Goal: Navigation & Orientation: Find specific page/section

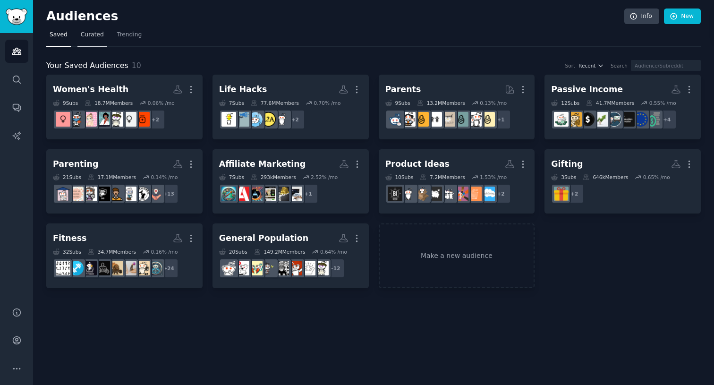
click at [101, 37] on span "Curated" at bounding box center [92, 35] width 23 height 9
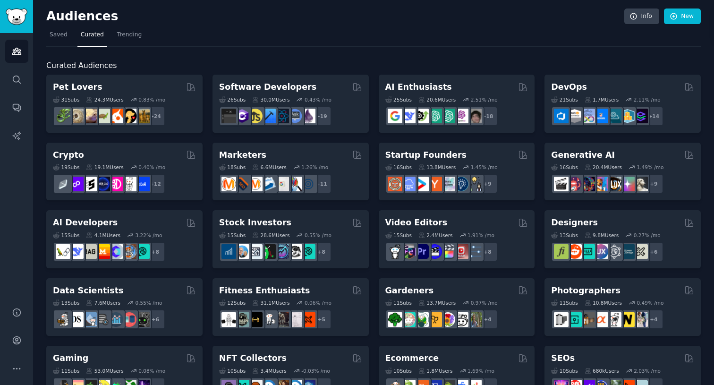
scroll to position [7, 0]
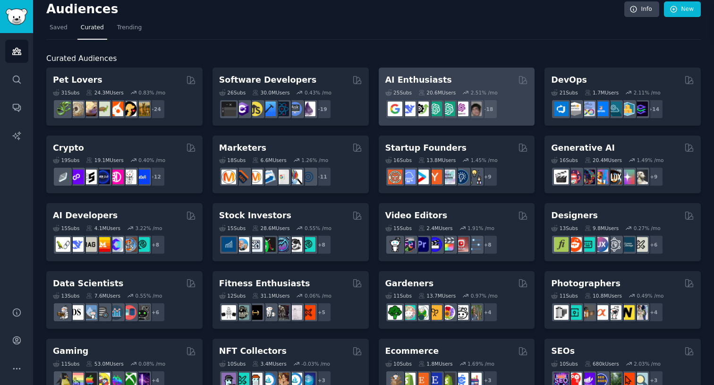
click at [455, 83] on div "AI Enthusiasts" at bounding box center [456, 80] width 143 height 12
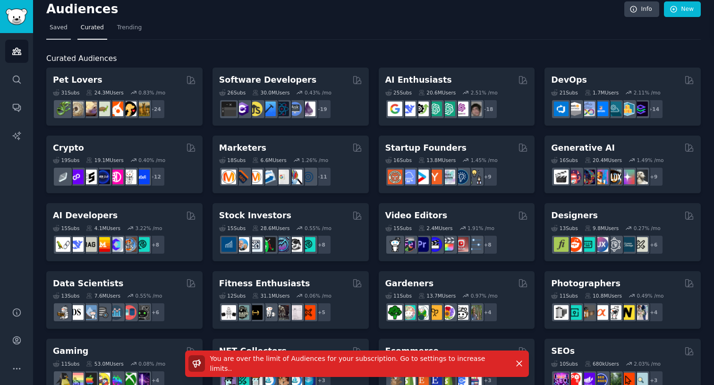
click at [63, 29] on span "Saved" at bounding box center [59, 28] width 18 height 9
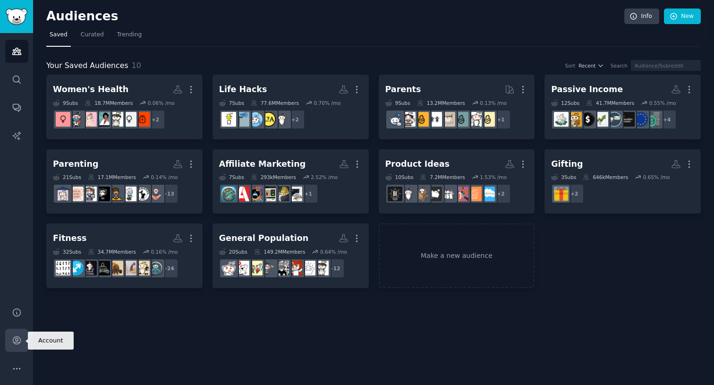
click at [16, 340] on icon "Sidebar" at bounding box center [17, 341] width 8 height 8
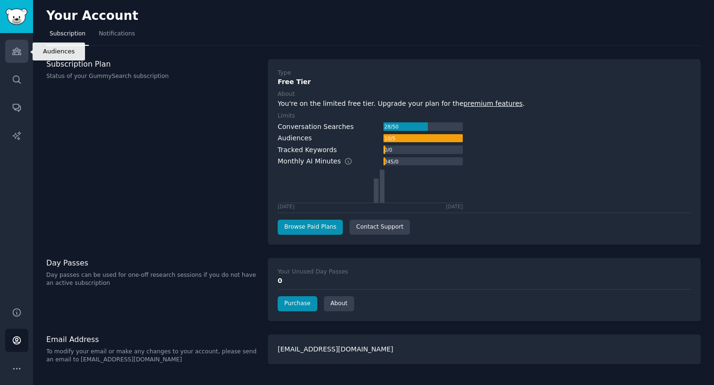
click at [17, 52] on icon "Sidebar" at bounding box center [17, 51] width 10 height 10
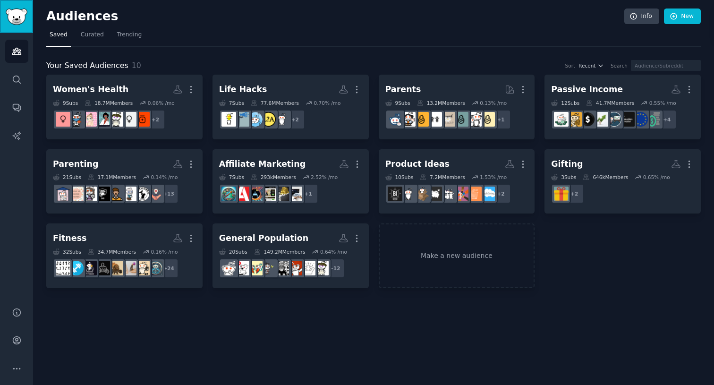
click at [16, 24] on img "Sidebar" at bounding box center [17, 17] width 22 height 17
click at [17, 333] on link "Account" at bounding box center [16, 340] width 23 height 23
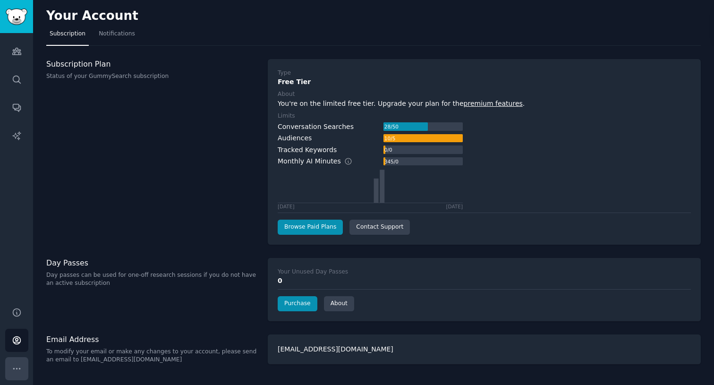
click at [16, 366] on icon "Sidebar" at bounding box center [17, 369] width 10 height 10
click at [17, 334] on link "Account" at bounding box center [16, 340] width 23 height 23
click at [16, 312] on icon "Sidebar" at bounding box center [17, 312] width 8 height 8
